Goal: Find specific page/section: Find specific page/section

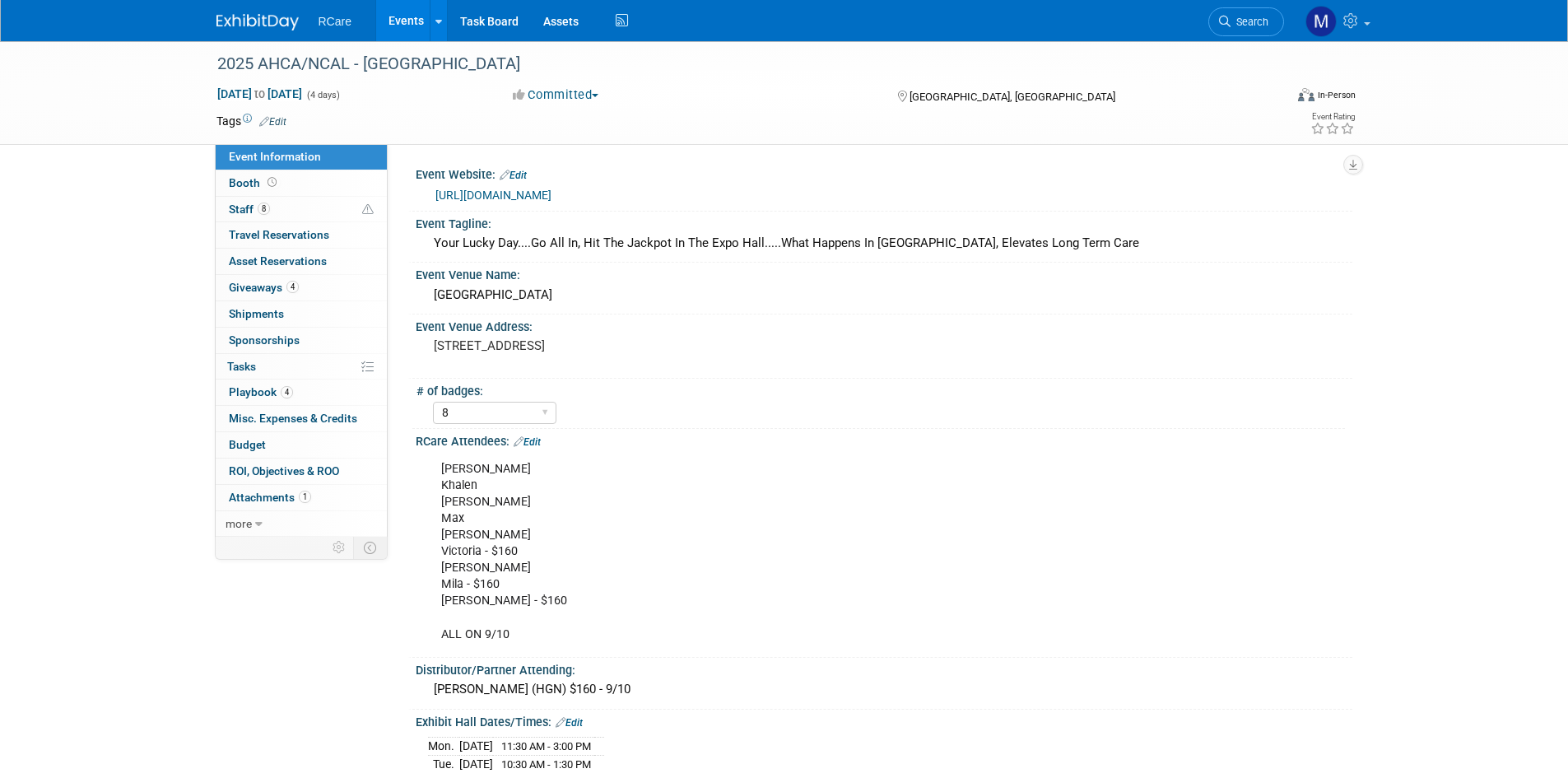
select select "8"
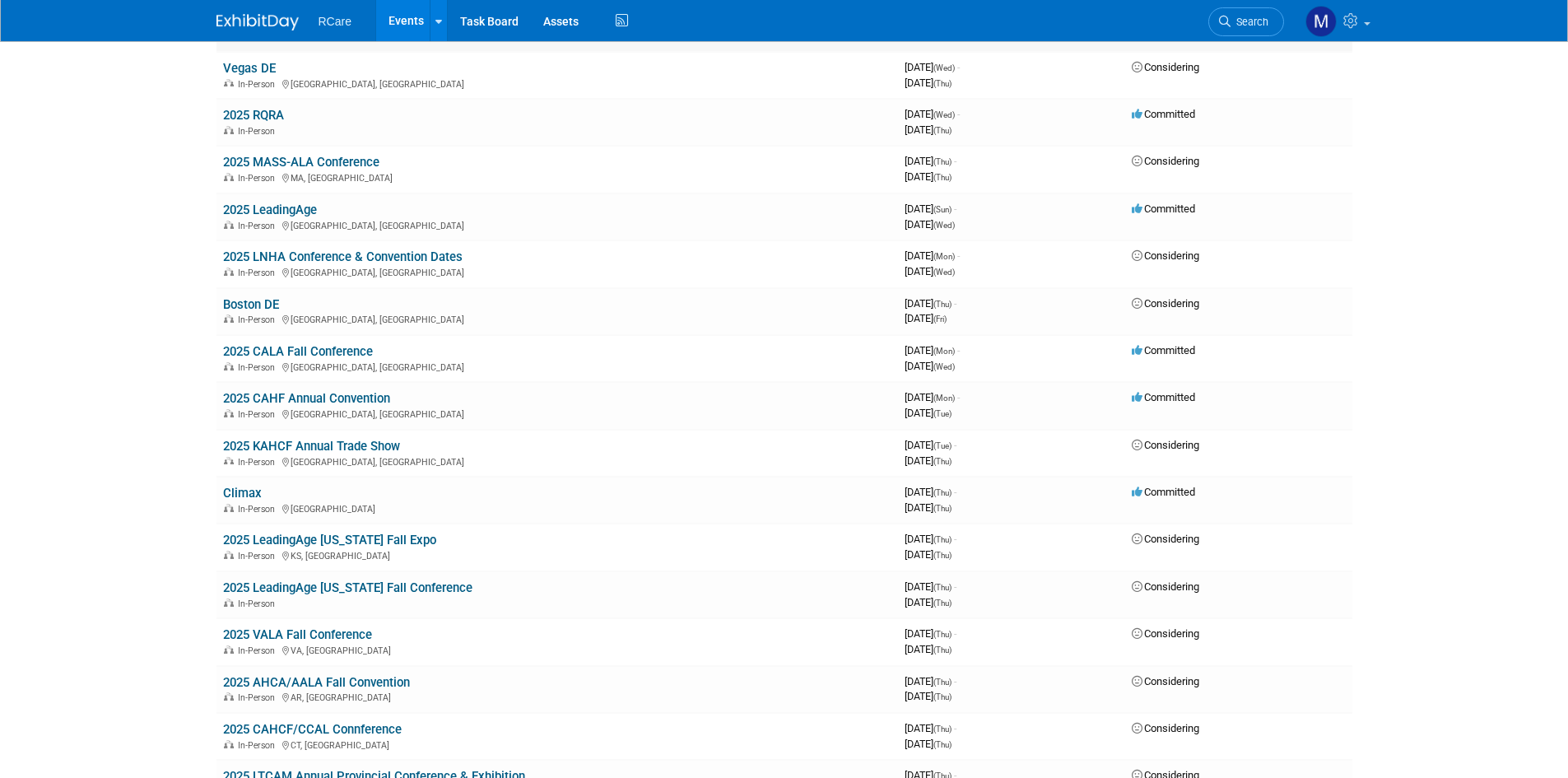
scroll to position [658, 0]
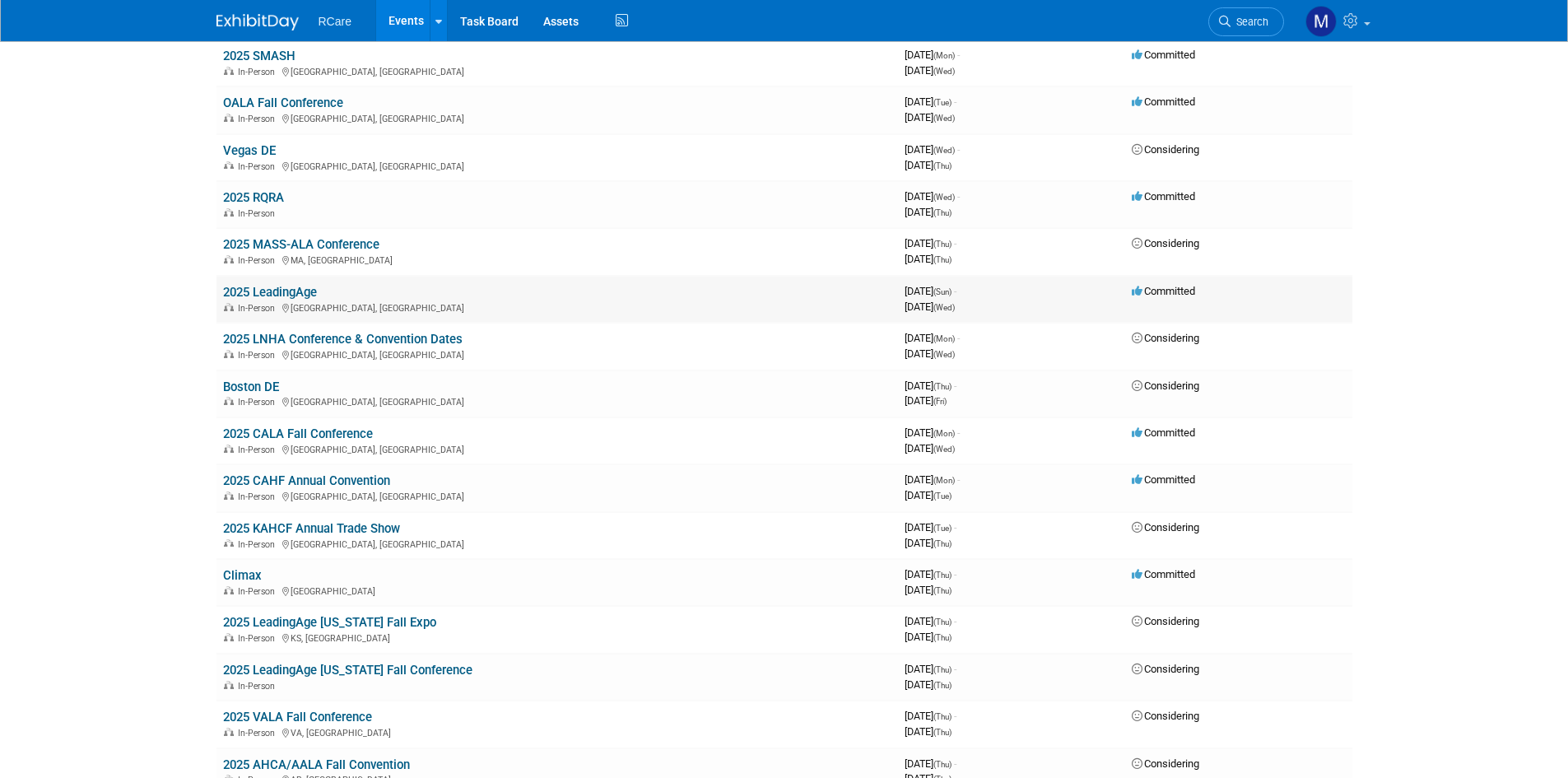
click at [268, 289] on link "2025 LeadingAge" at bounding box center [269, 292] width 94 height 15
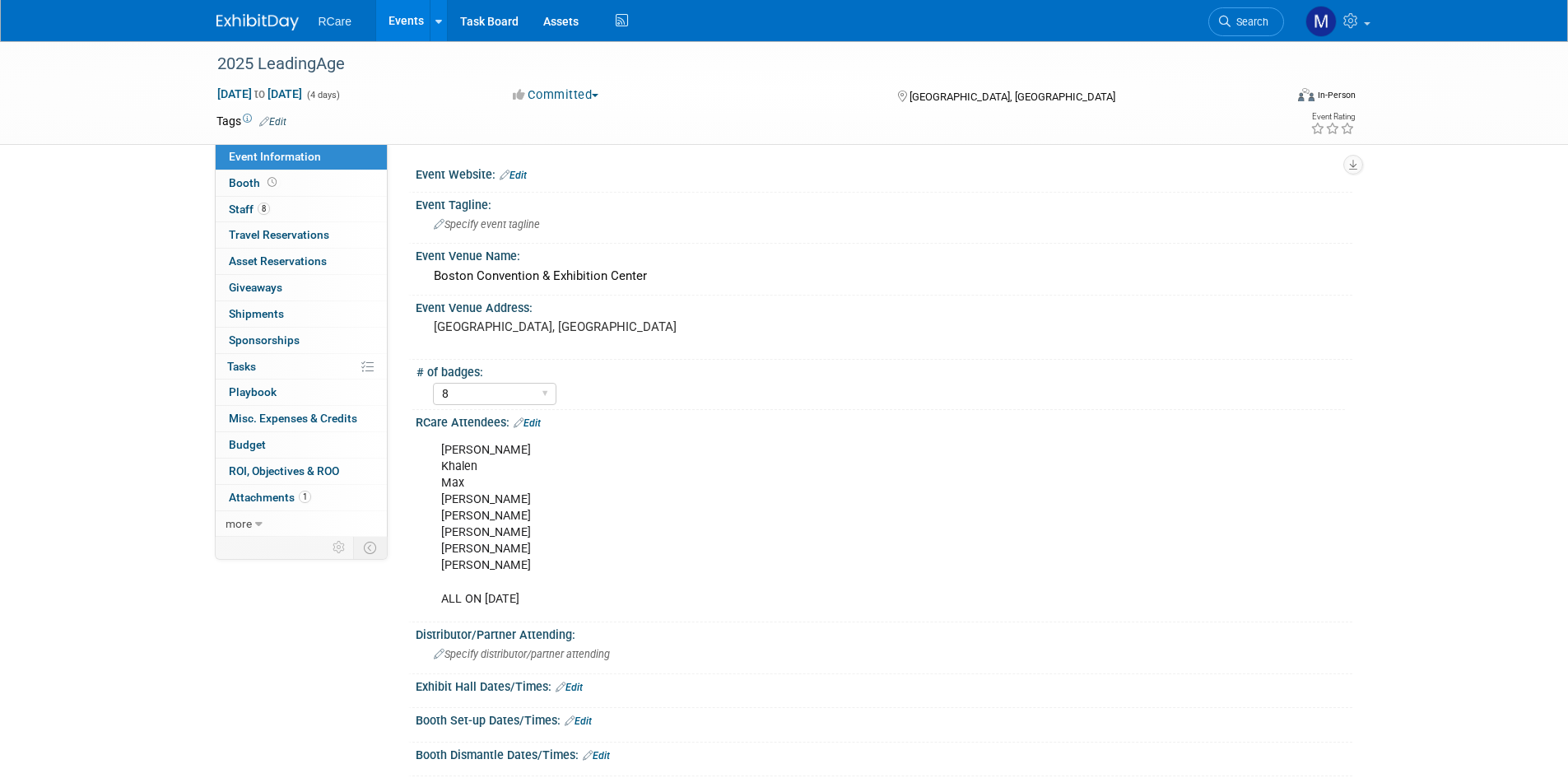
select select "8"
